Goal: Navigation & Orientation: Find specific page/section

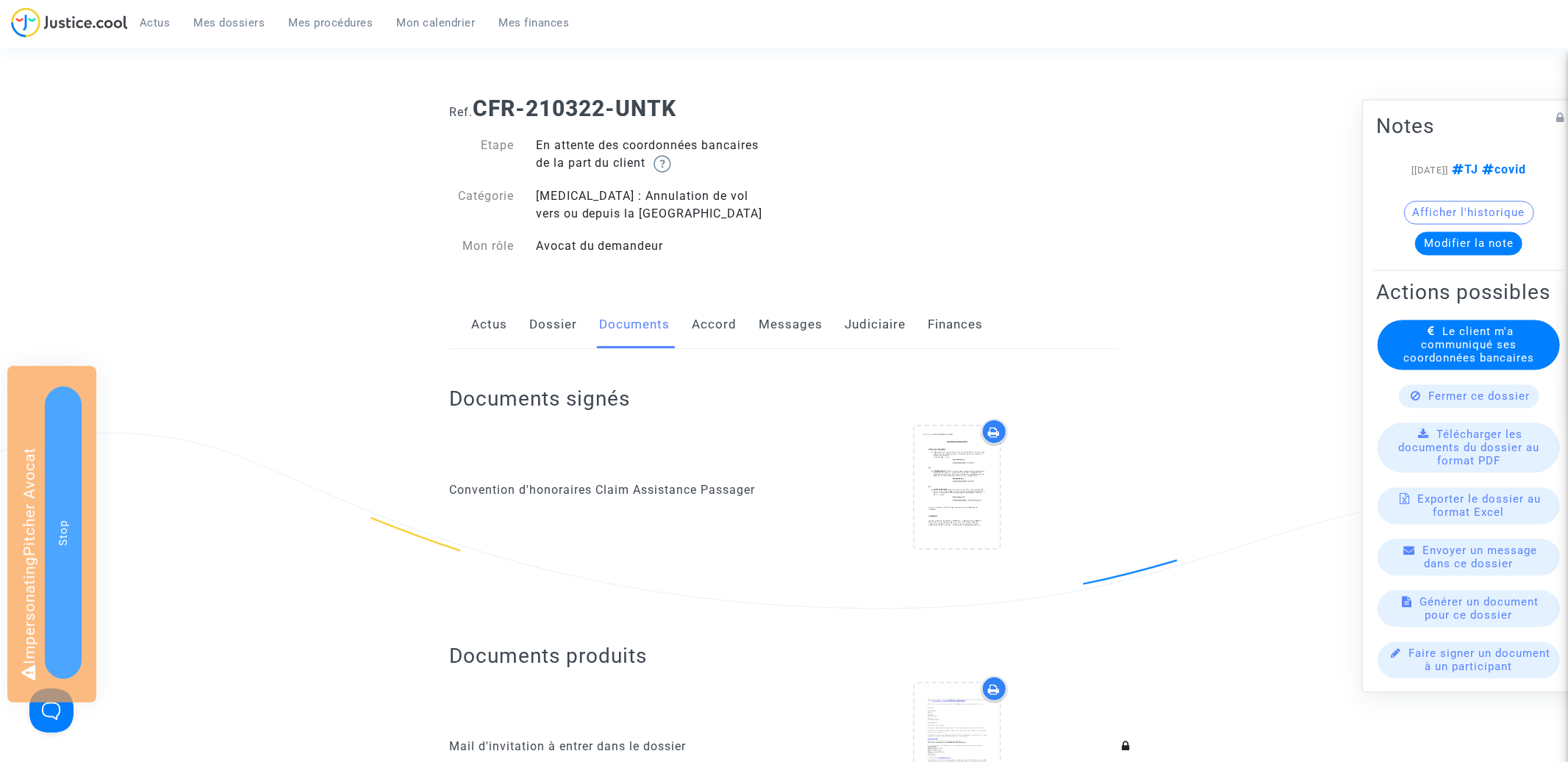
click at [764, 319] on link "Messages" at bounding box center [790, 324] width 64 height 48
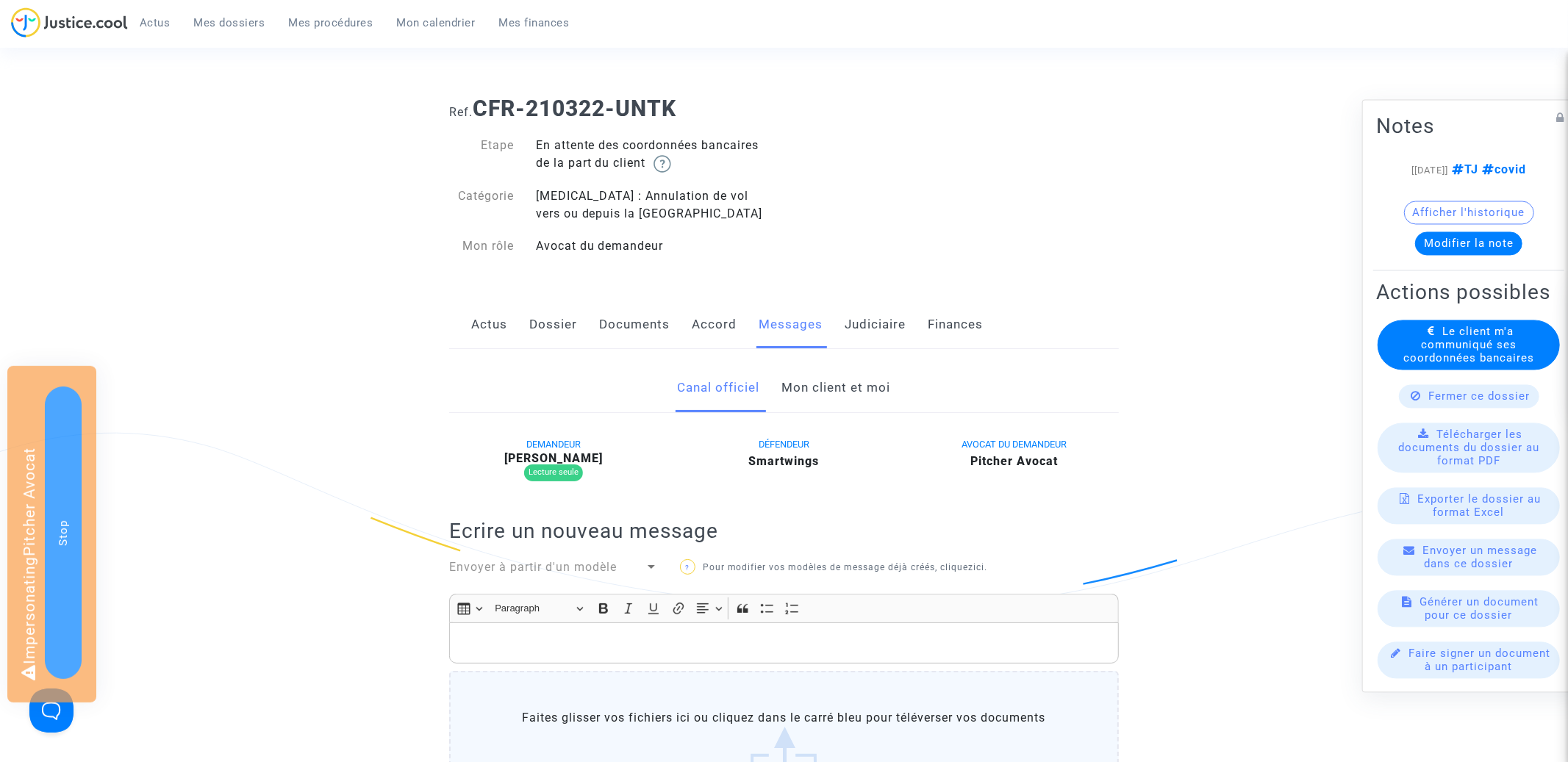
click at [823, 387] on link "Mon client et moi" at bounding box center [836, 388] width 109 height 48
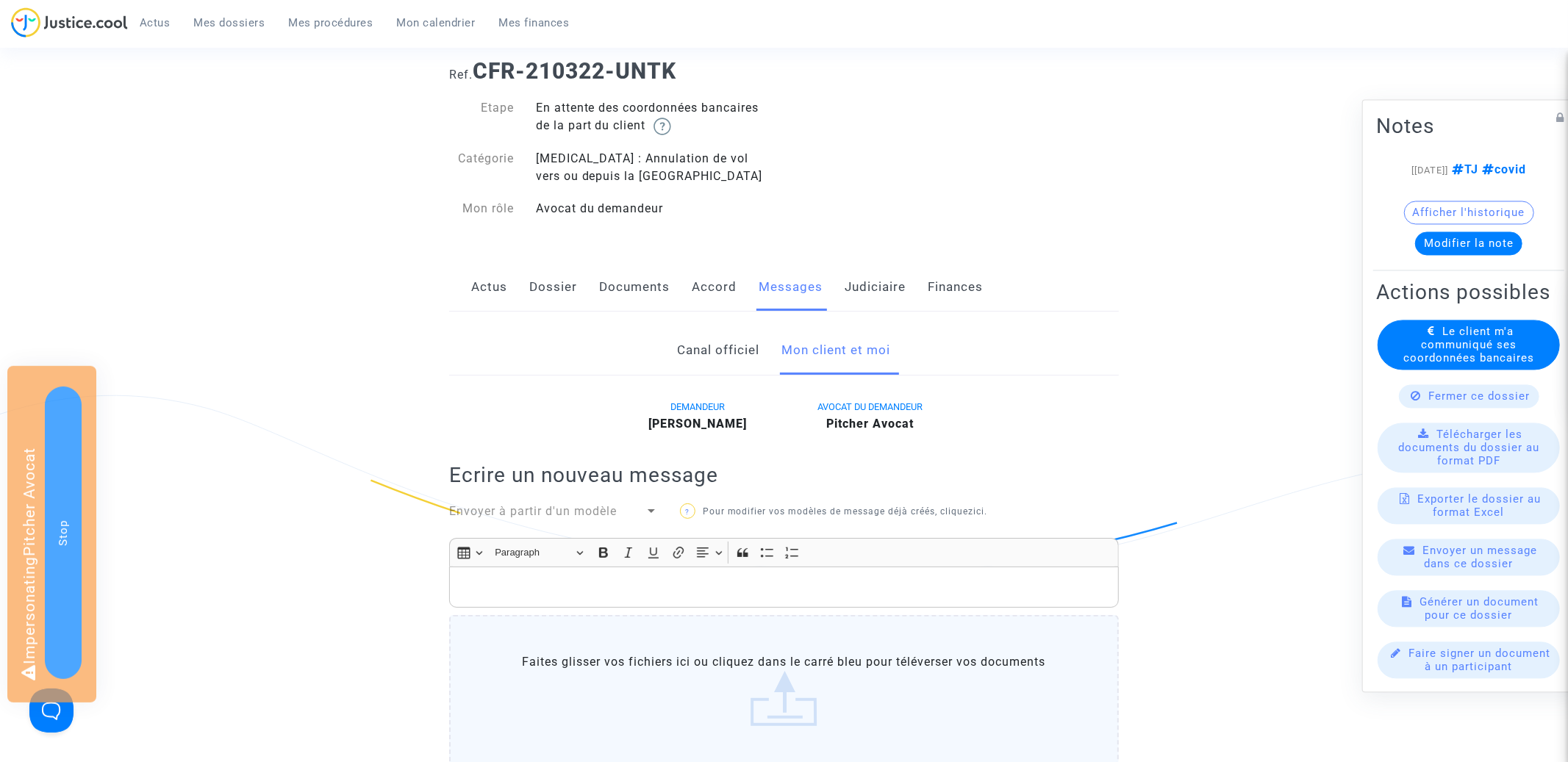
scroll to position [5, 0]
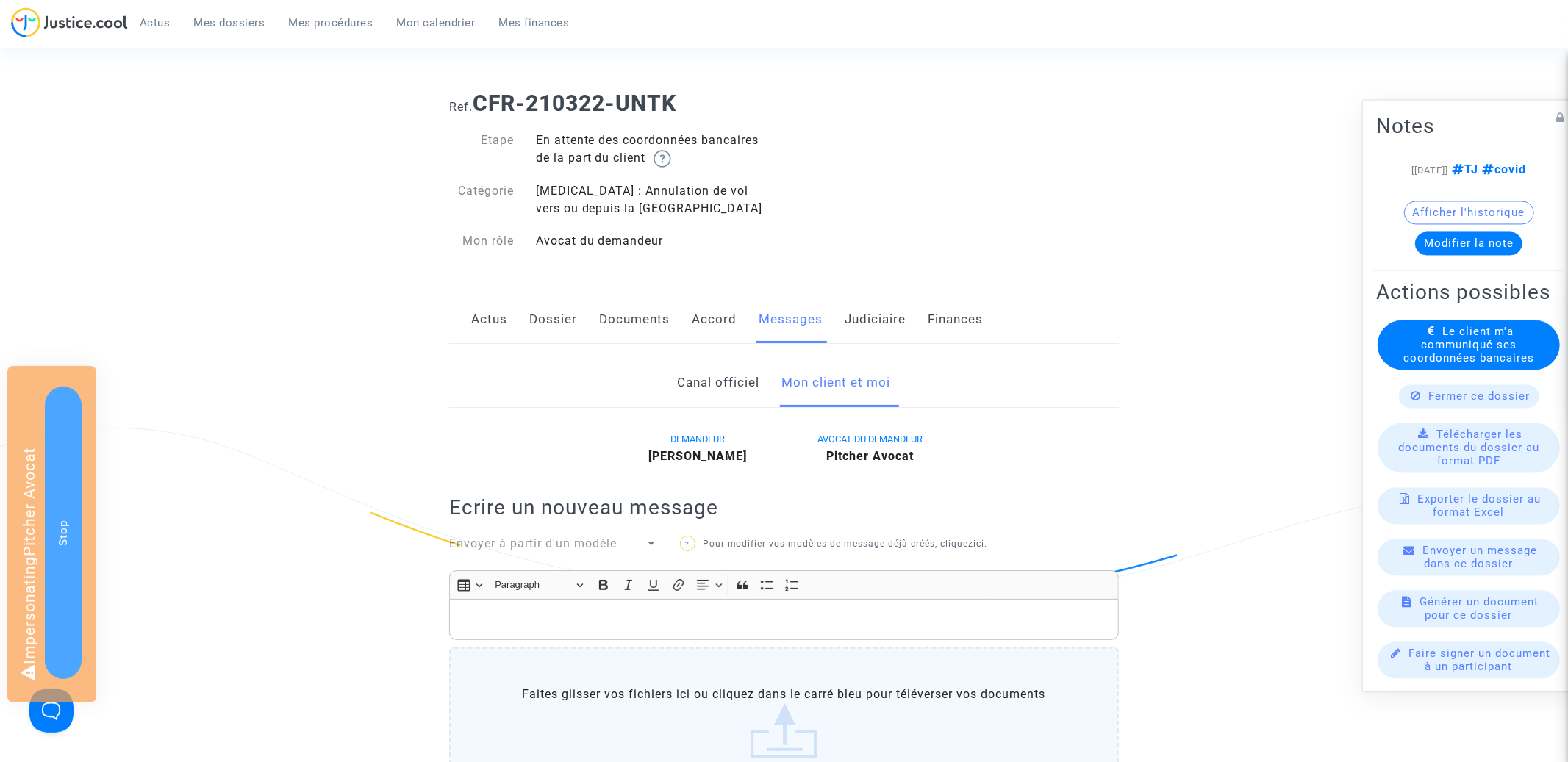
click at [653, 317] on link "Documents" at bounding box center [634, 319] width 70 height 48
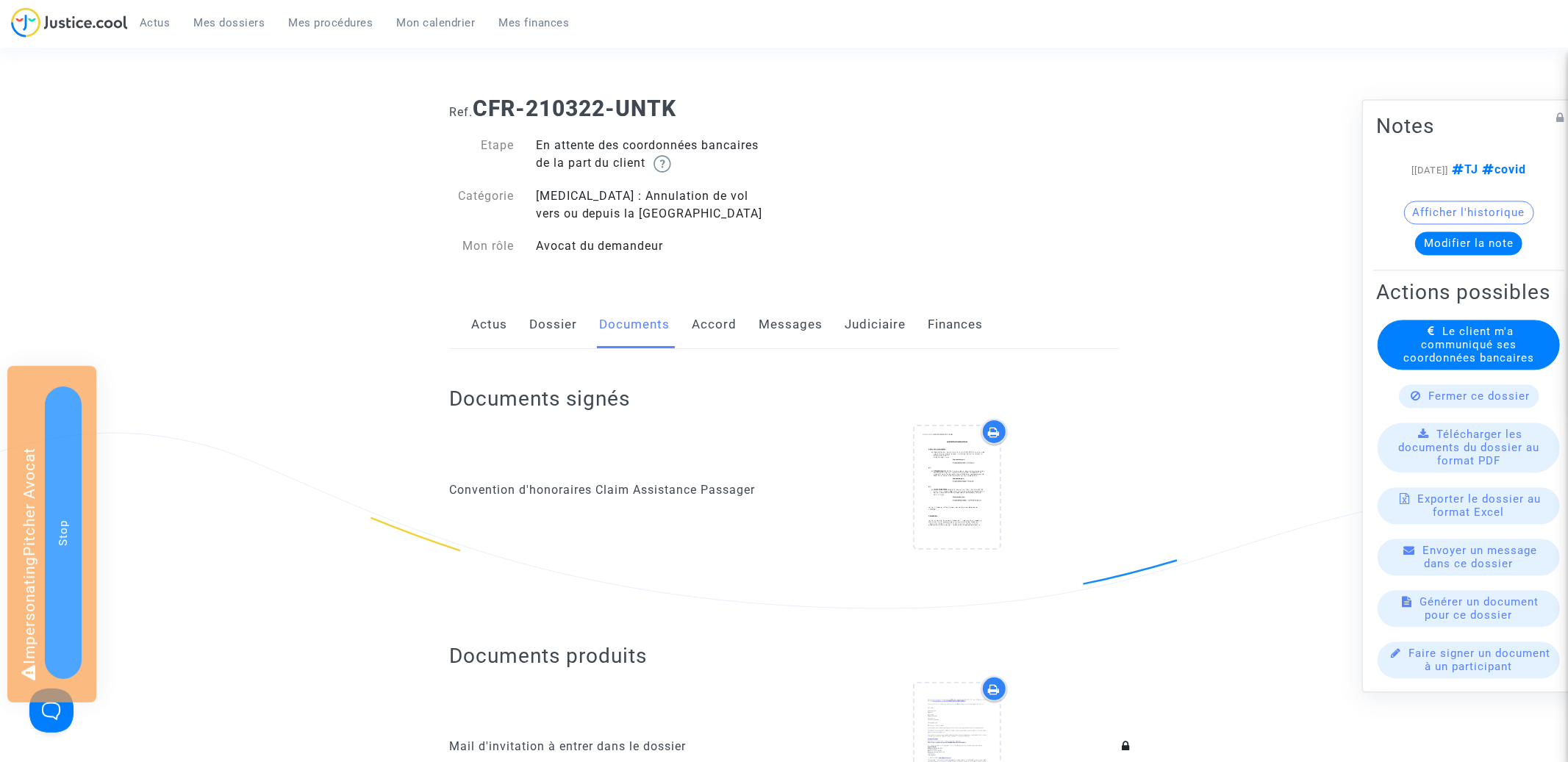
click at [758, 250] on div "Avocat du demandeur" at bounding box center [654, 246] width 260 height 18
click at [545, 323] on link "Dossier" at bounding box center [553, 324] width 47 height 48
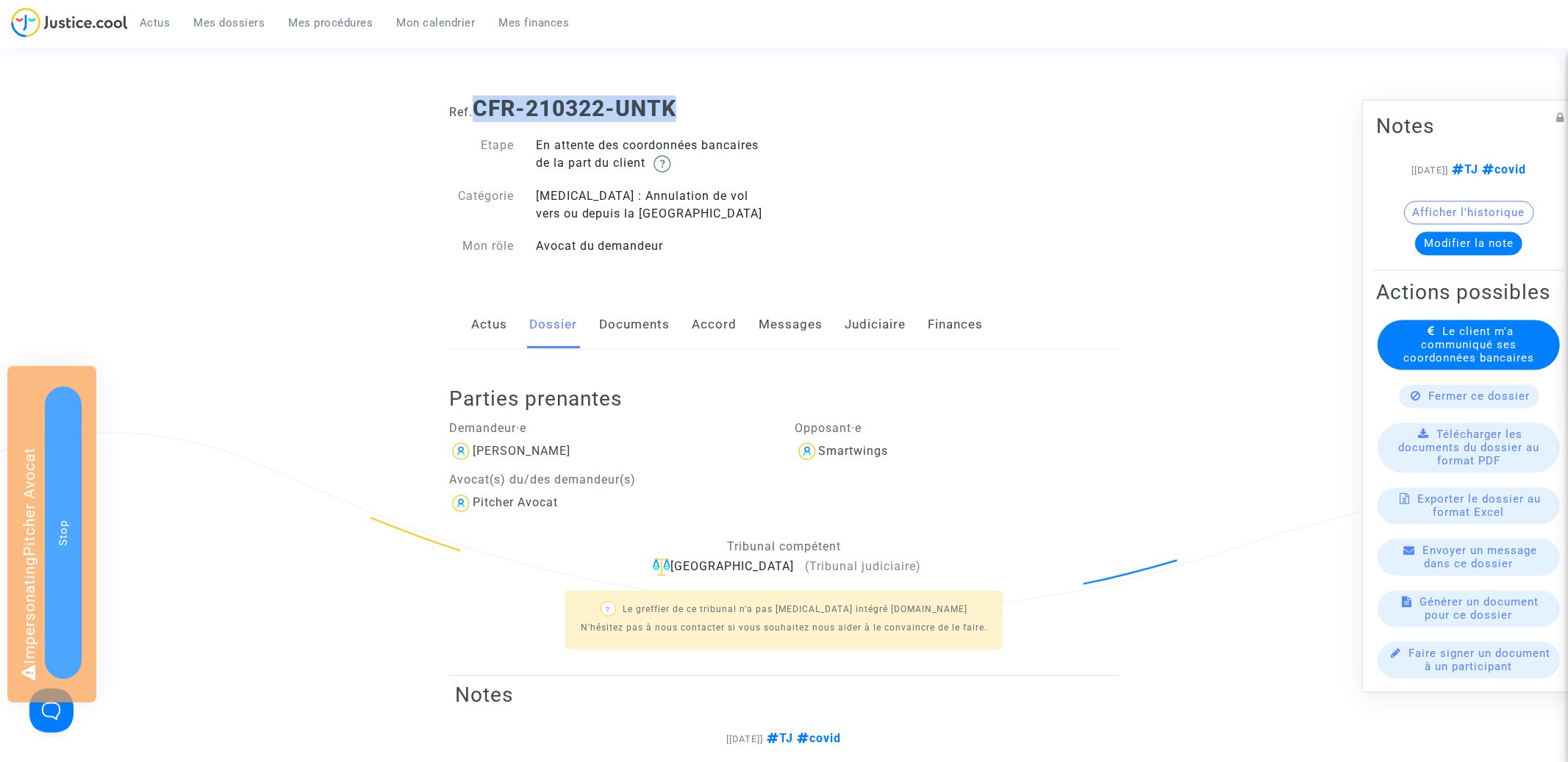
drag, startPoint x: 478, startPoint y: 106, endPoint x: 731, endPoint y: 106, distance: 253.0
click at [731, 106] on h1 "Ref. CFR-210322-UNTK" at bounding box center [784, 109] width 669 height 27
copy b "CFR-210322-UNTK"
